Goal: Information Seeking & Learning: Check status

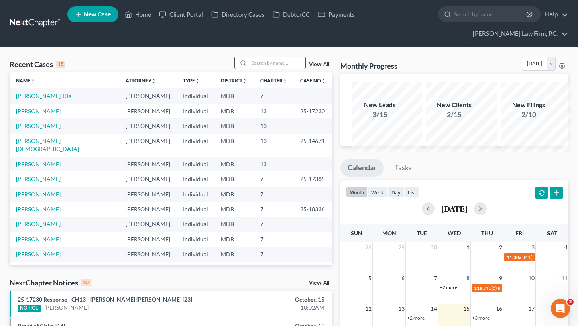
click at [258, 69] on input "search" at bounding box center [277, 63] width 56 height 12
type input "wise"
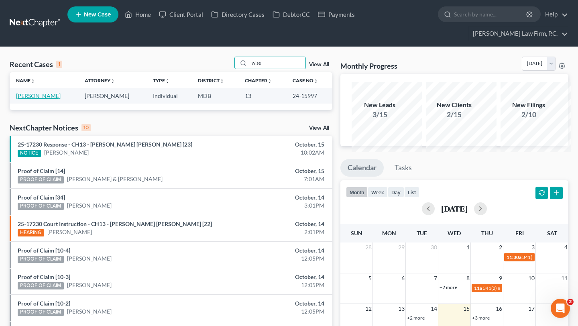
click at [32, 99] on link "[PERSON_NAME]" at bounding box center [38, 95] width 45 height 7
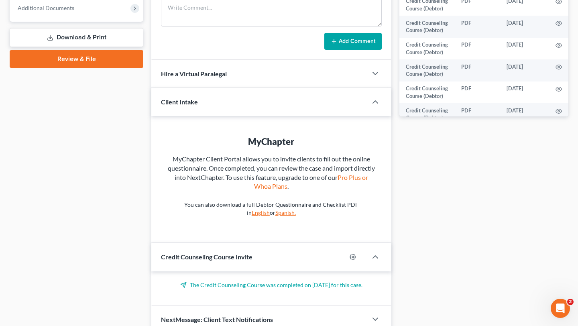
scroll to position [387, 0]
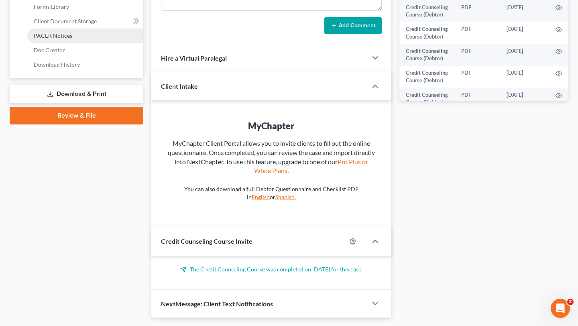
click at [64, 39] on span "PACER Notices" at bounding box center [53, 35] width 39 height 7
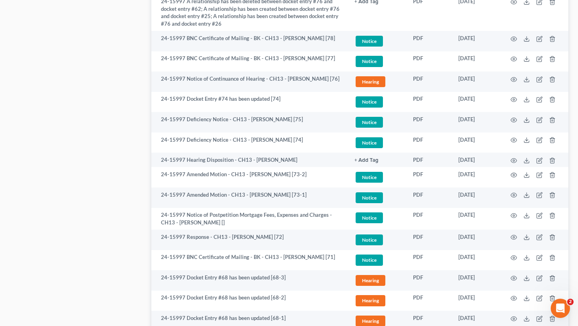
scroll to position [643, 0]
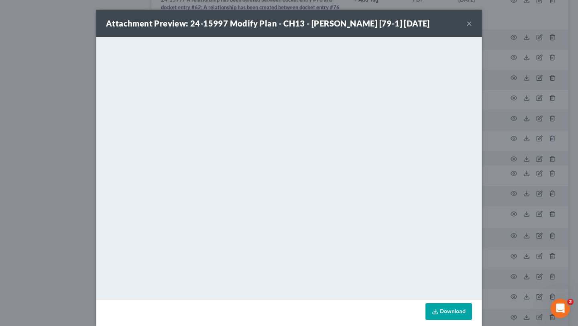
click at [472, 28] on button "×" at bounding box center [469, 23] width 6 height 10
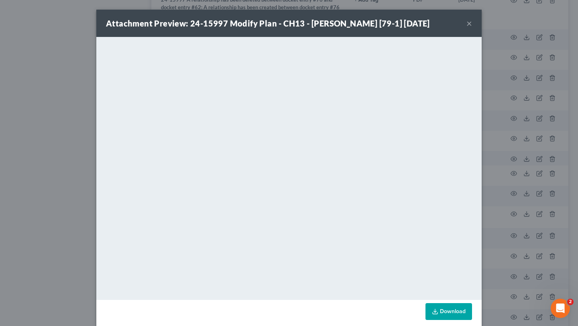
click at [472, 28] on button "×" at bounding box center [469, 23] width 6 height 10
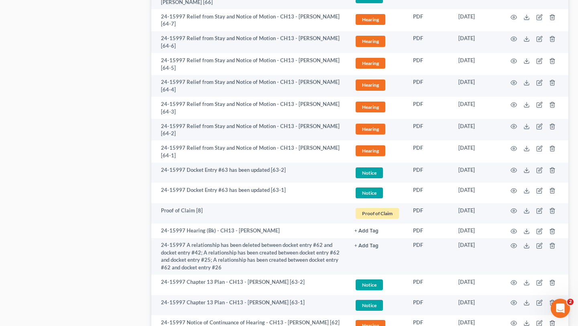
scroll to position [1131, 0]
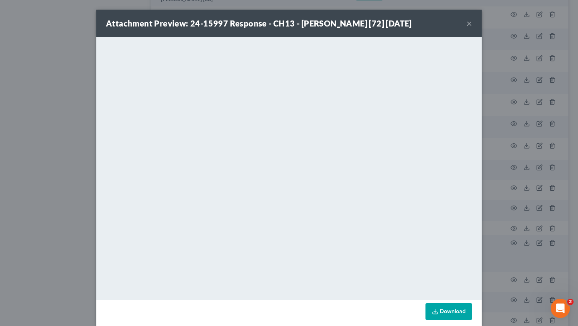
click at [472, 28] on button "×" at bounding box center [469, 23] width 6 height 10
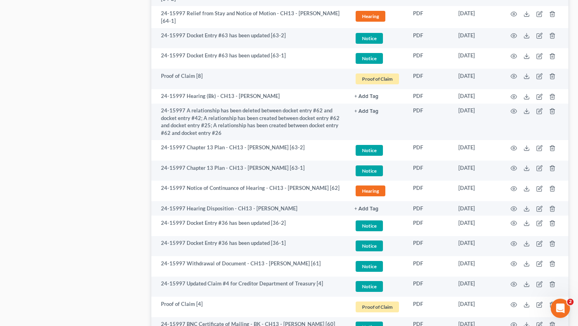
scroll to position [1264, 0]
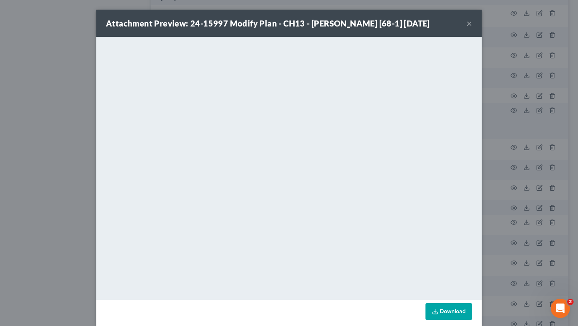
click at [472, 26] on button "×" at bounding box center [469, 23] width 6 height 10
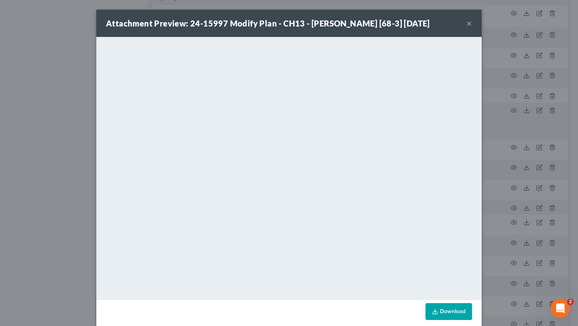
click at [472, 26] on button "×" at bounding box center [469, 23] width 6 height 10
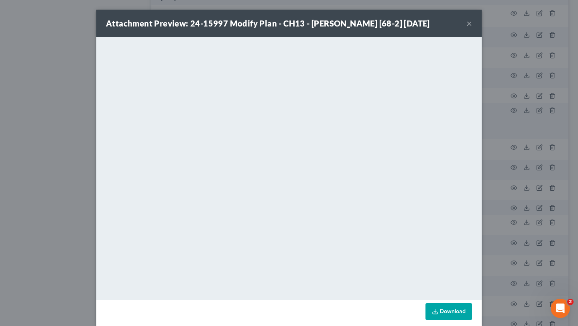
click at [481, 29] on div "Attachment Preview: 24-15997 Modify Plan - CH13 - [PERSON_NAME] [68-2] [DATE] ×" at bounding box center [288, 23] width 385 height 27
click at [472, 28] on button "×" at bounding box center [469, 23] width 6 height 10
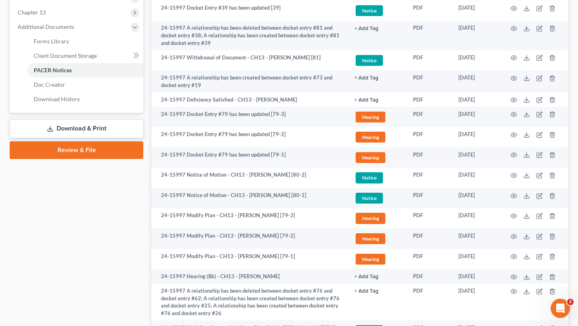
scroll to position [341, 0]
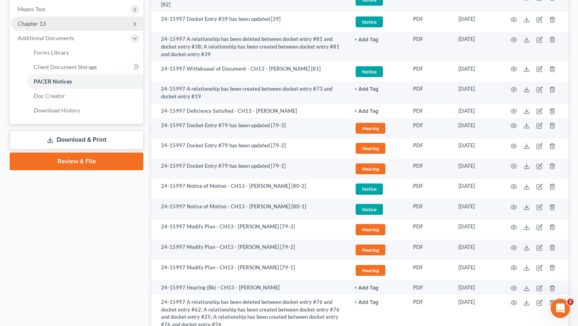
click at [67, 31] on span "Chapter 13" at bounding box center [77, 23] width 132 height 14
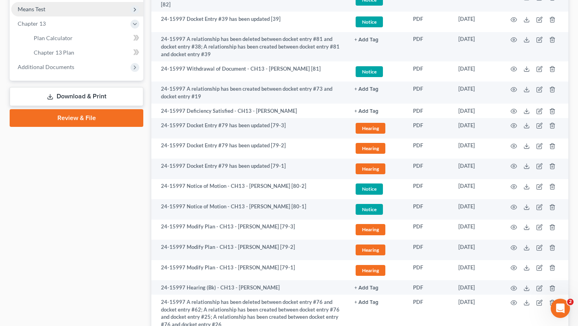
click at [59, 16] on span "Means Test" at bounding box center [77, 9] width 132 height 14
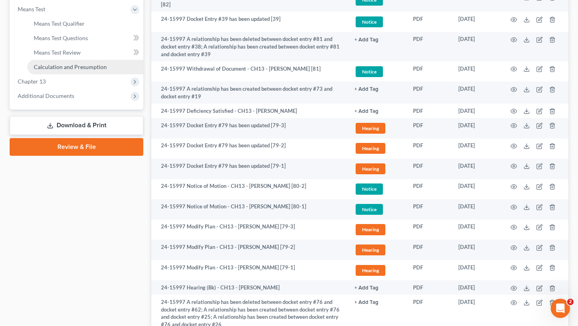
click at [74, 70] on span "Calculation and Presumption" at bounding box center [70, 66] width 73 height 7
